Goal: Task Accomplishment & Management: Manage account settings

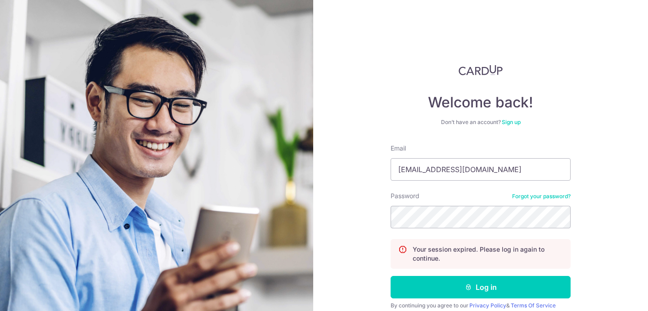
type input "[EMAIL_ADDRESS][DOMAIN_NAME]"
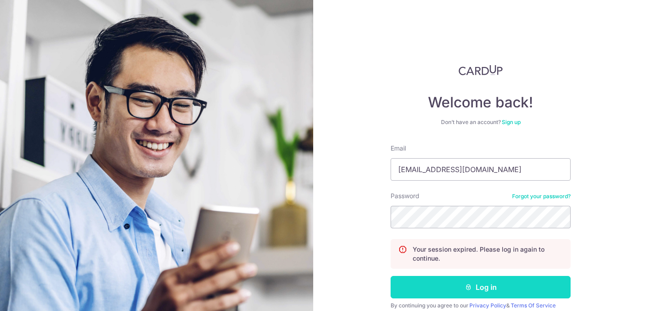
click at [431, 281] on button "Log in" at bounding box center [481, 287] width 180 height 23
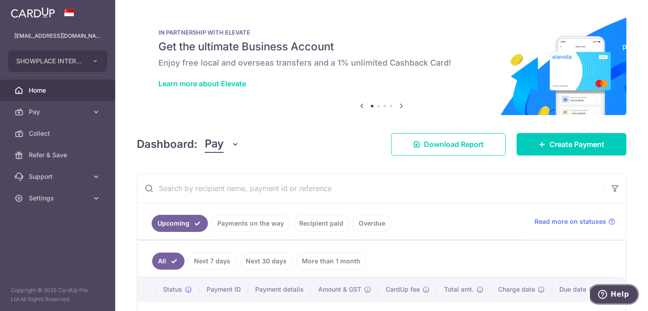
click at [617, 291] on span "Help" at bounding box center [620, 295] width 18 height 8
